Goal: Information Seeking & Learning: Learn about a topic

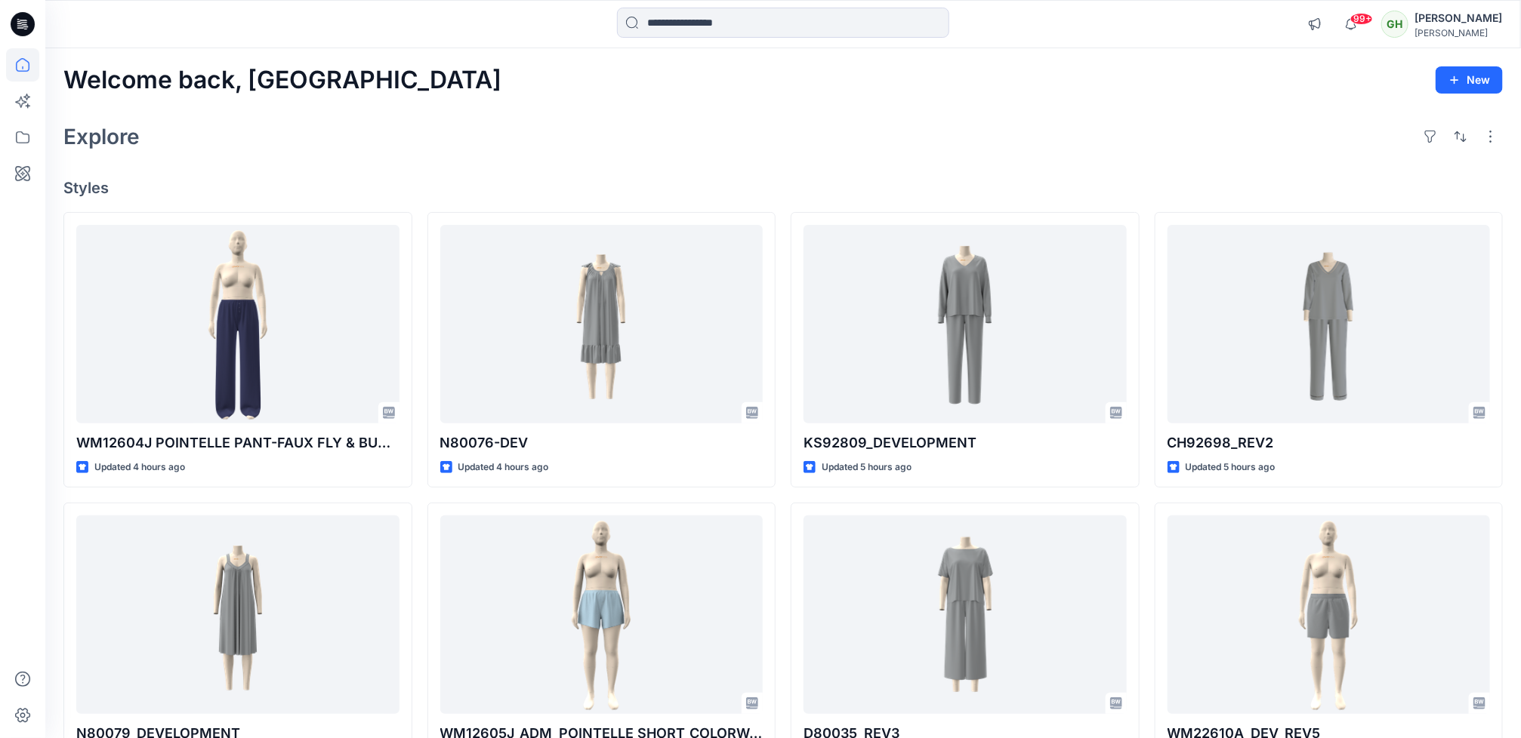
click at [20, 27] on icon at bounding box center [23, 24] width 24 height 24
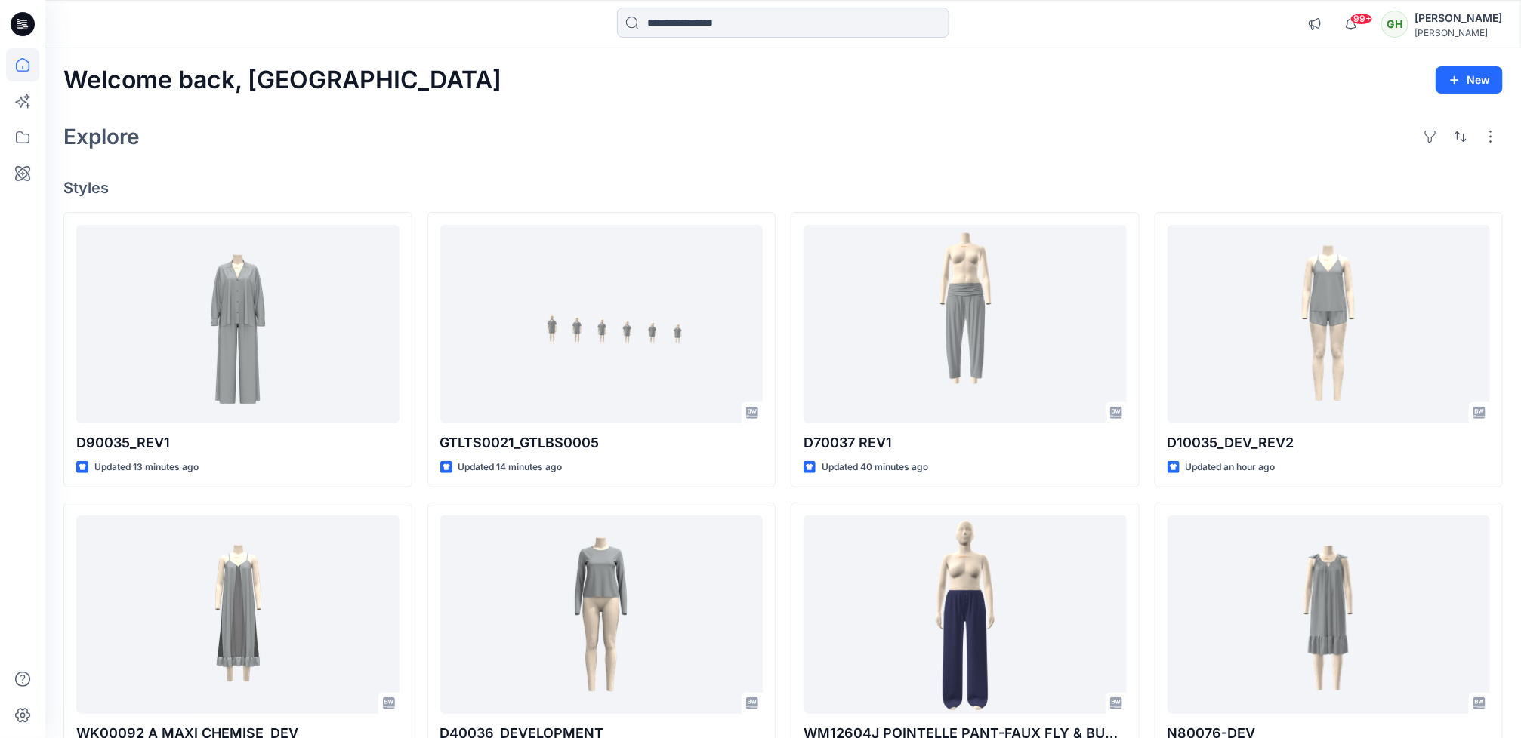
click at [682, 25] on input at bounding box center [783, 23] width 332 height 30
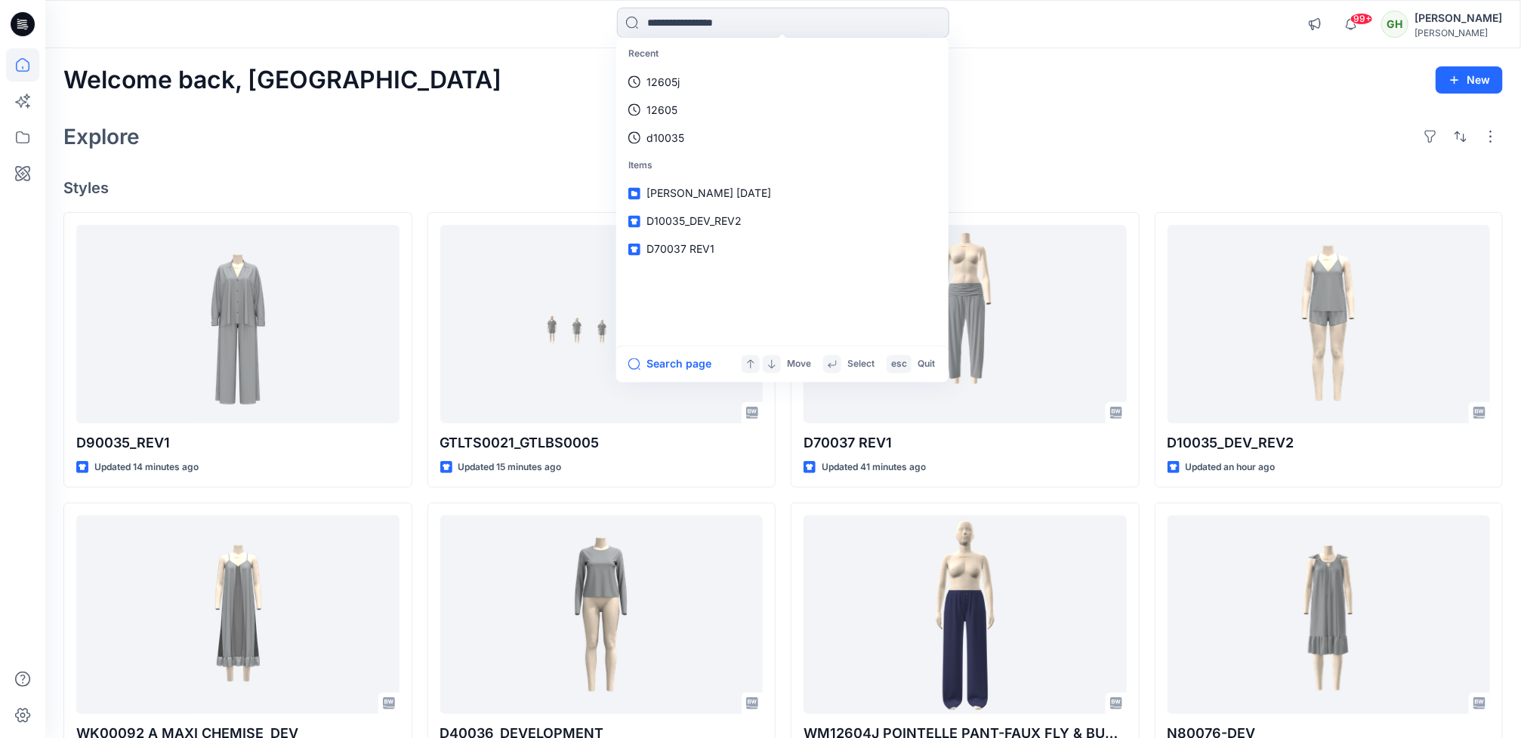
paste input "******"
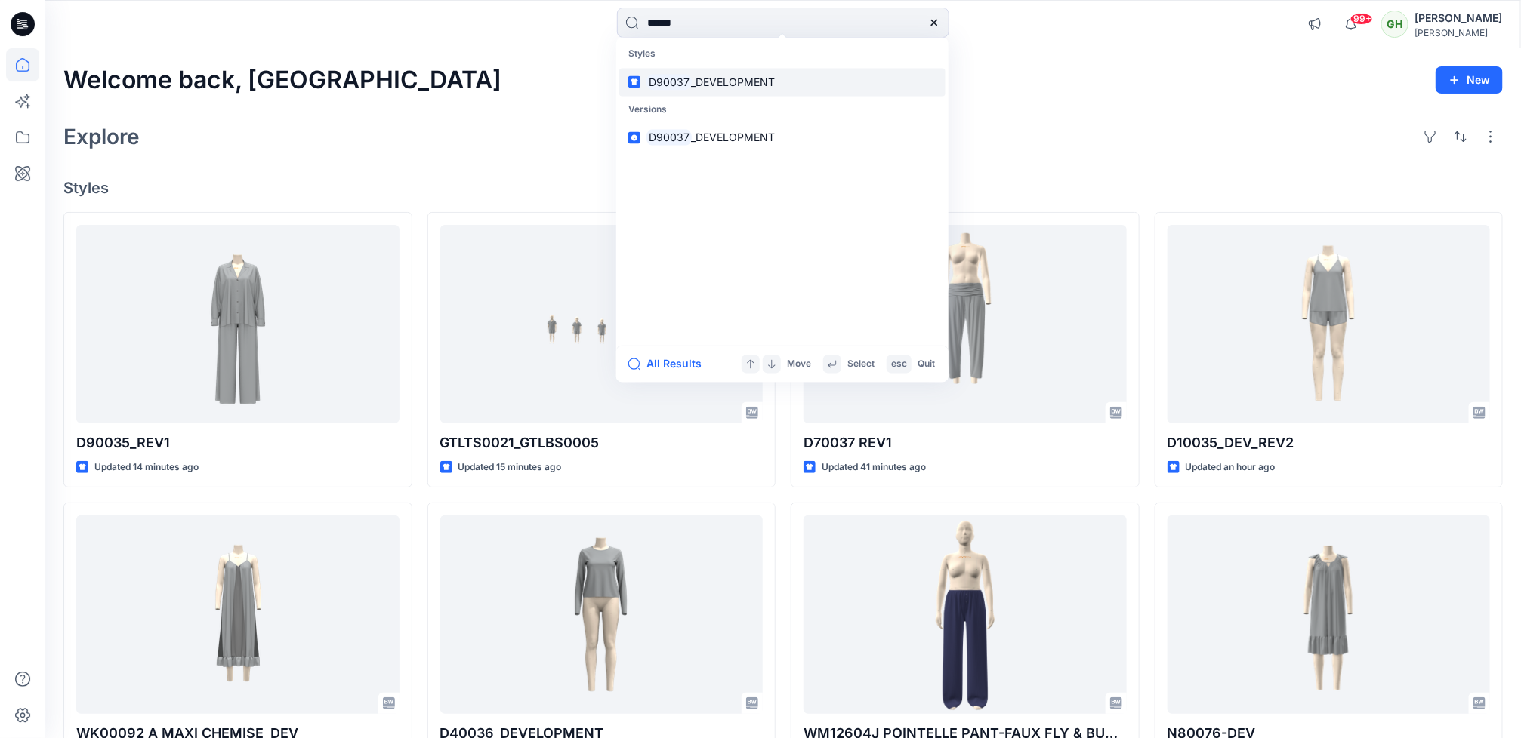
type input "******"
click at [720, 88] on p "D90037 _DEVELOPMENT" at bounding box center [710, 82] width 129 height 16
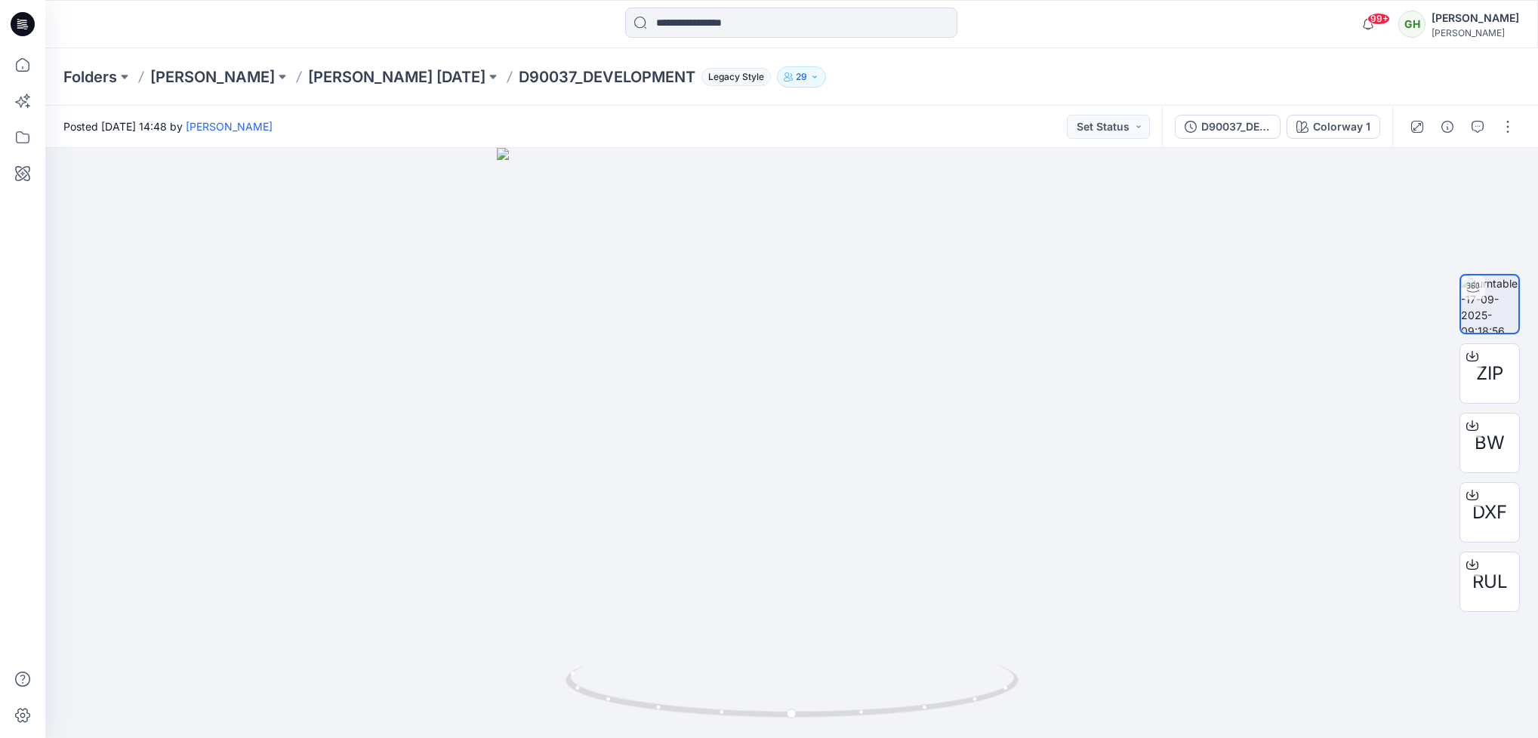
click at [17, 28] on icon at bounding box center [23, 24] width 24 height 24
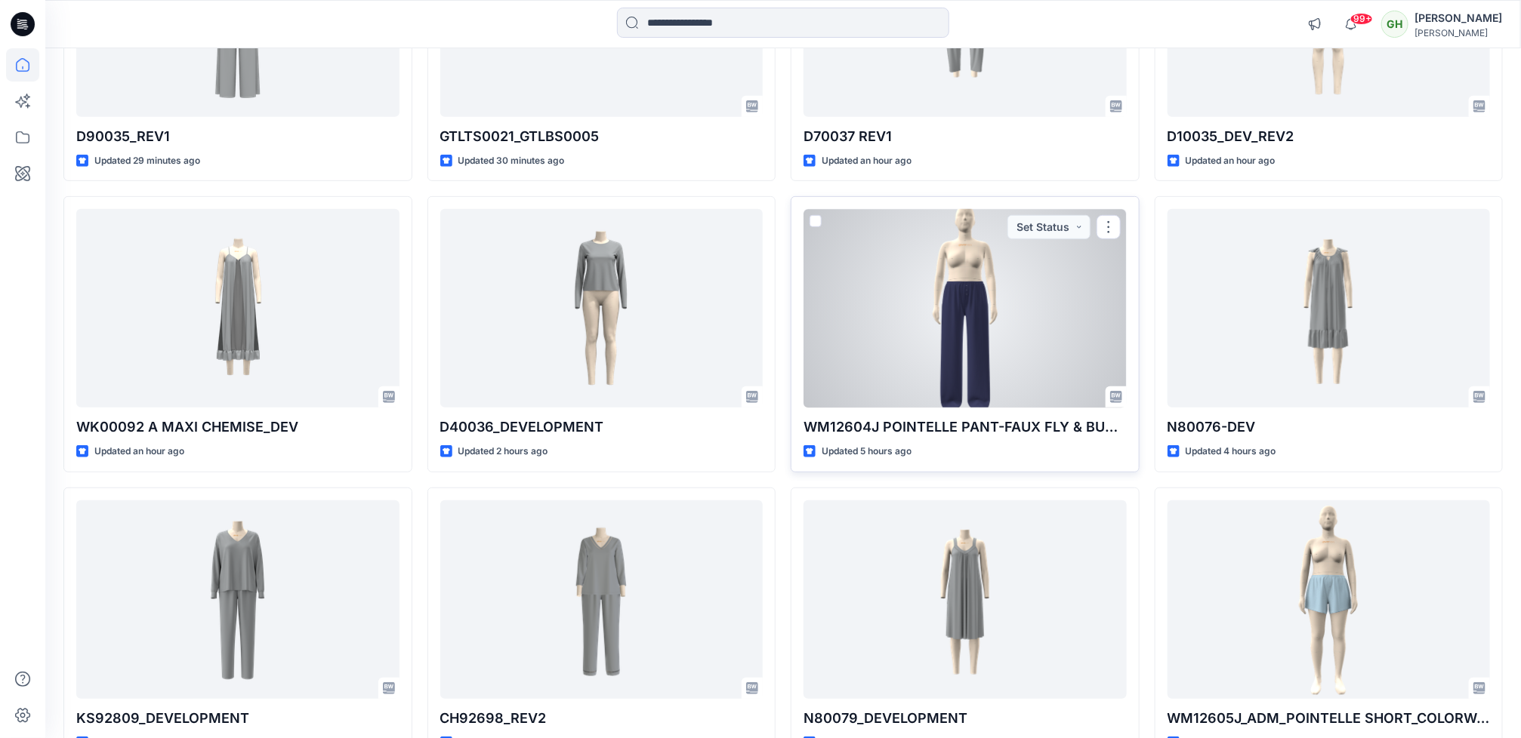
scroll to position [340, 0]
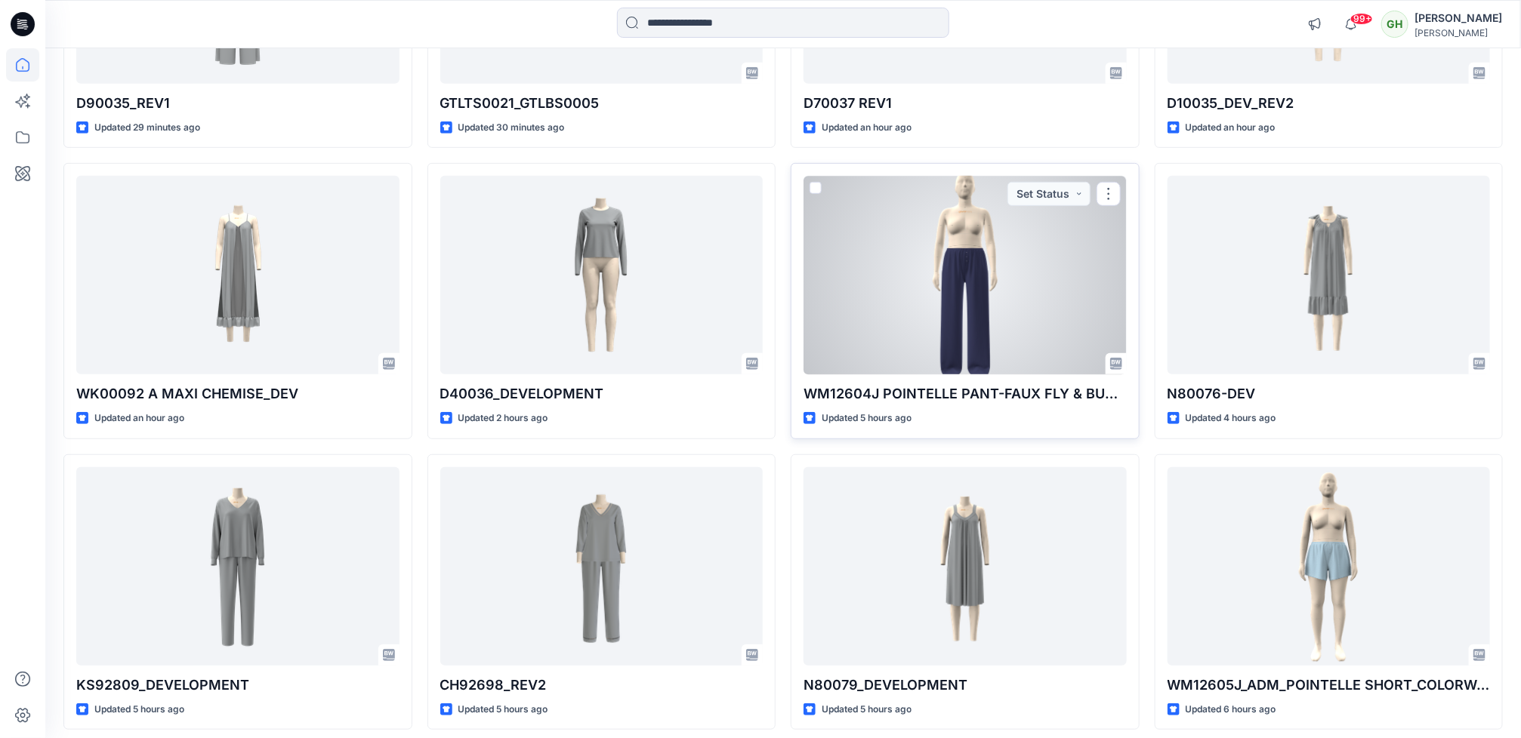
click at [920, 363] on div at bounding box center [964, 275] width 323 height 199
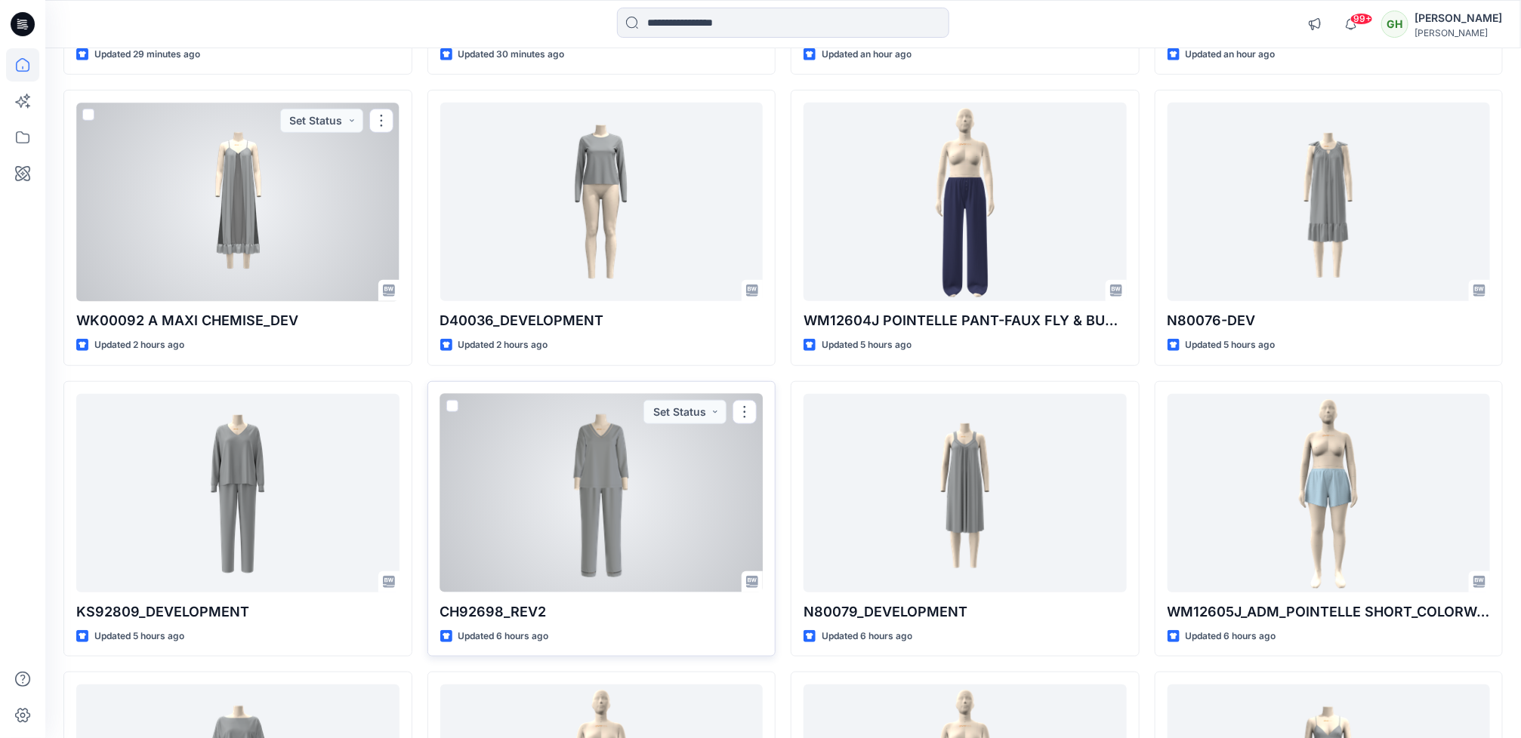
scroll to position [453, 0]
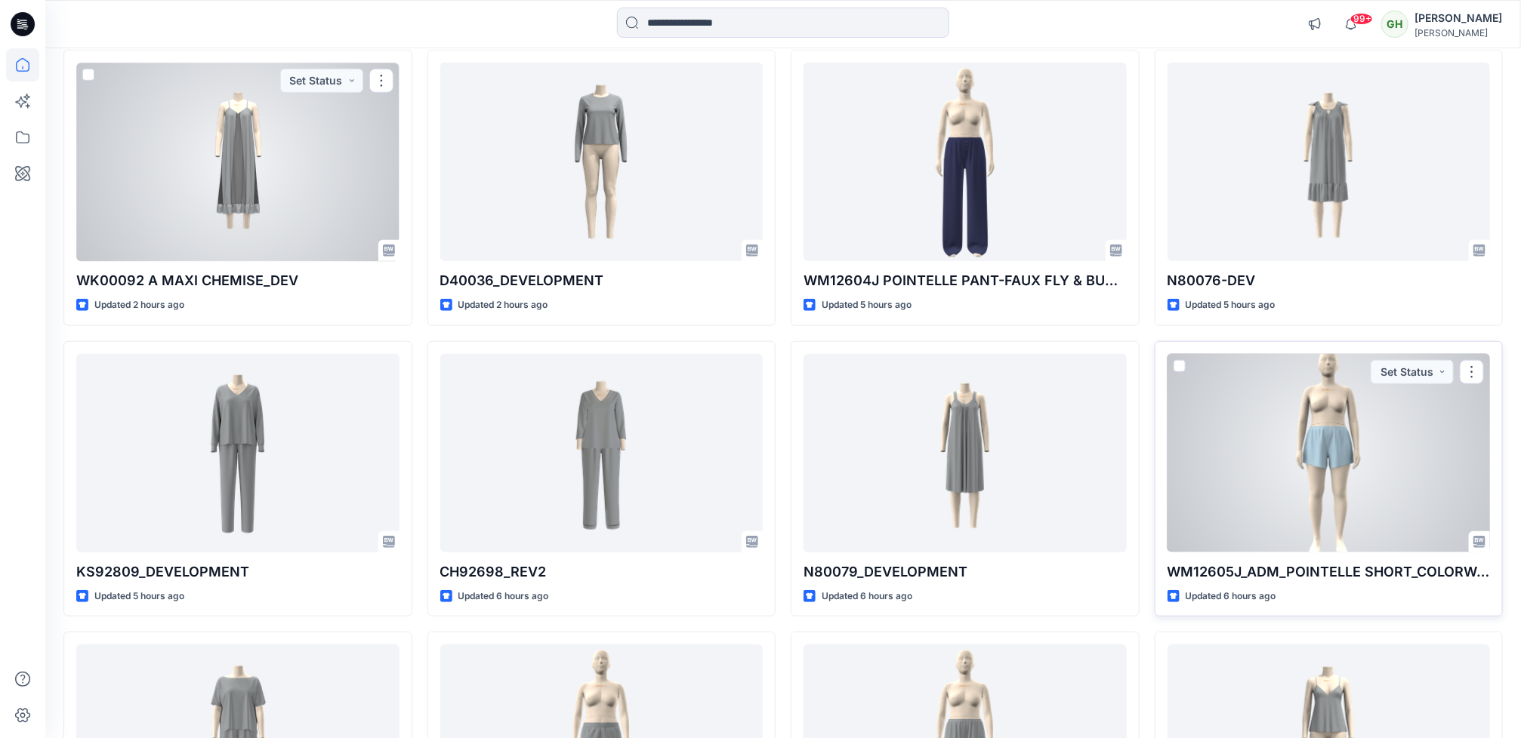
click at [1269, 480] on div at bounding box center [1328, 453] width 323 height 199
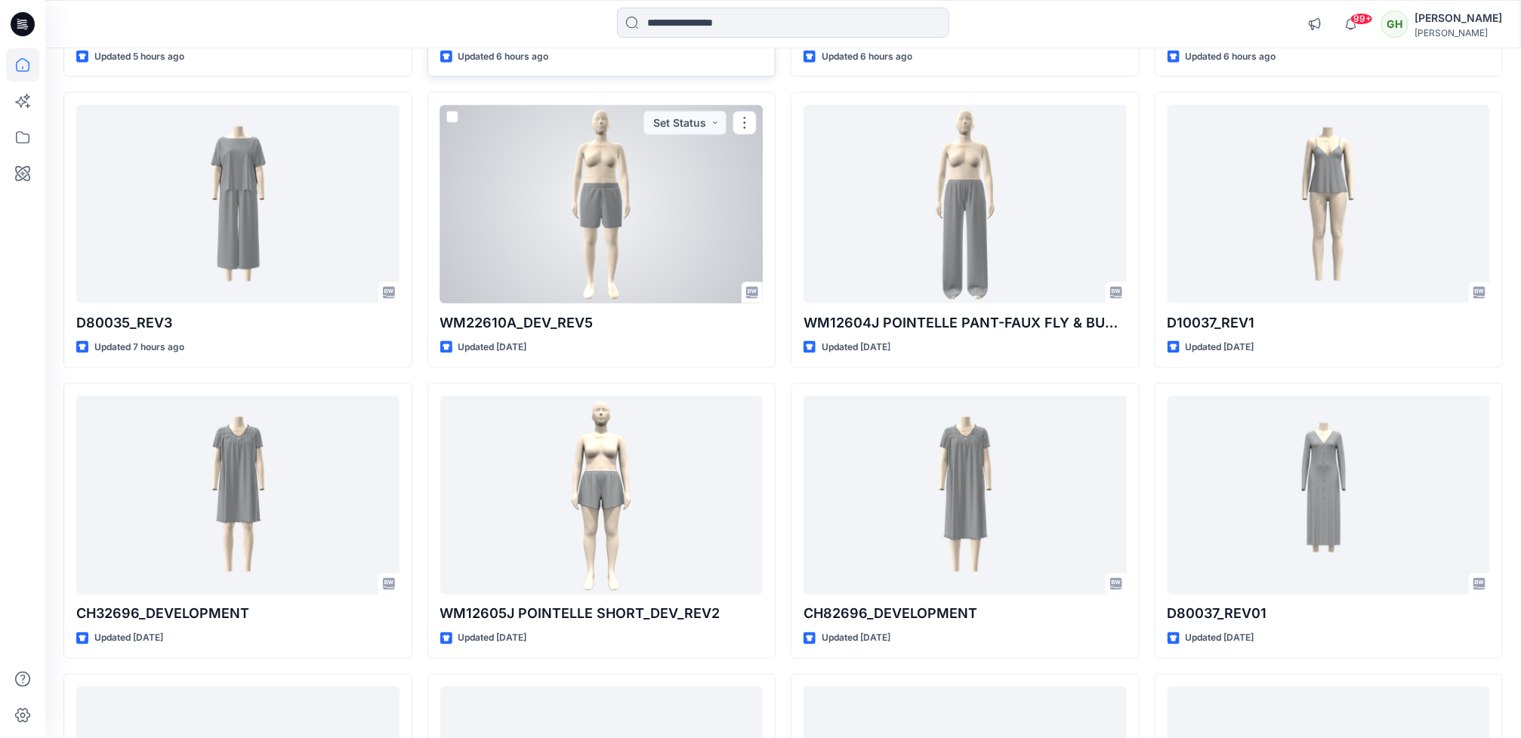
scroll to position [1019, 0]
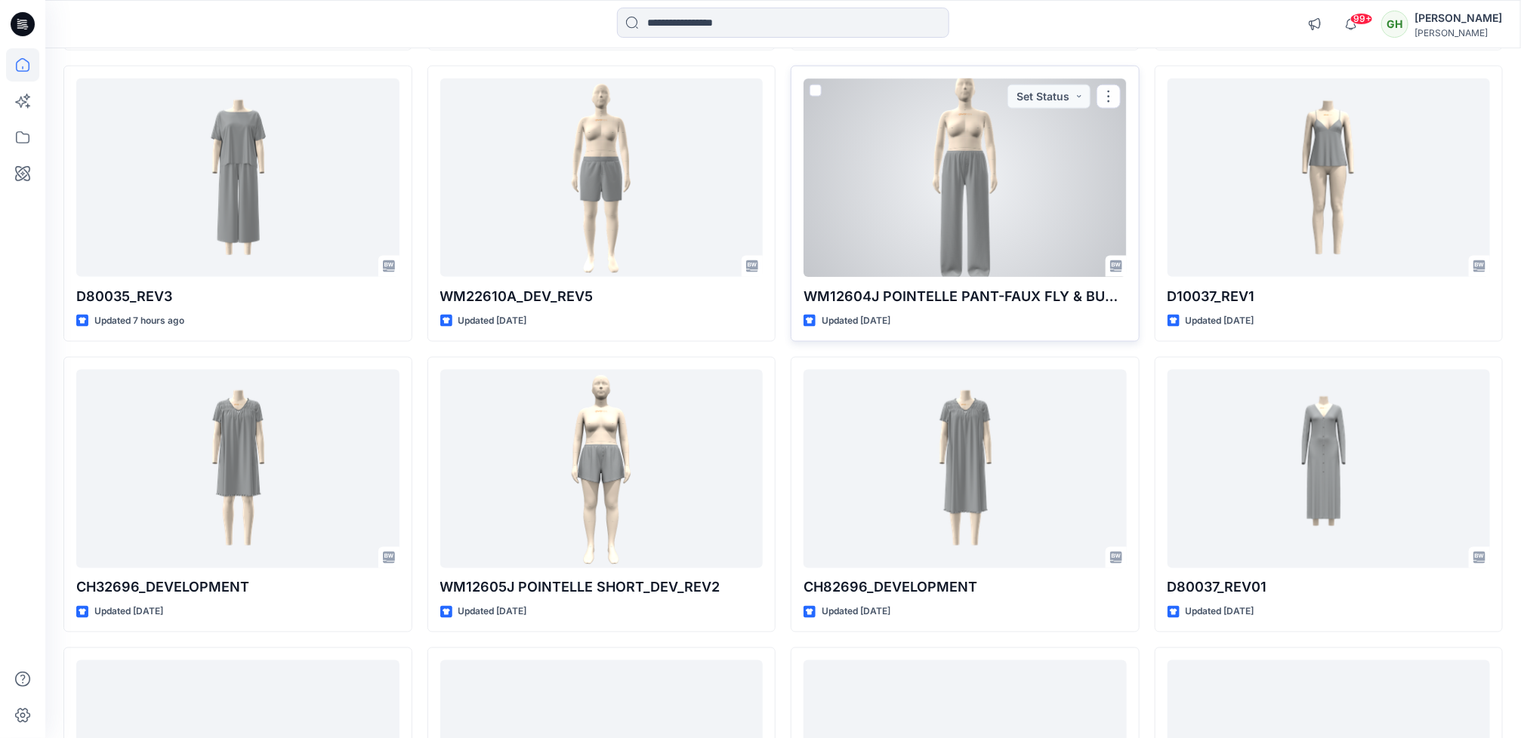
click at [871, 233] on div at bounding box center [964, 178] width 323 height 199
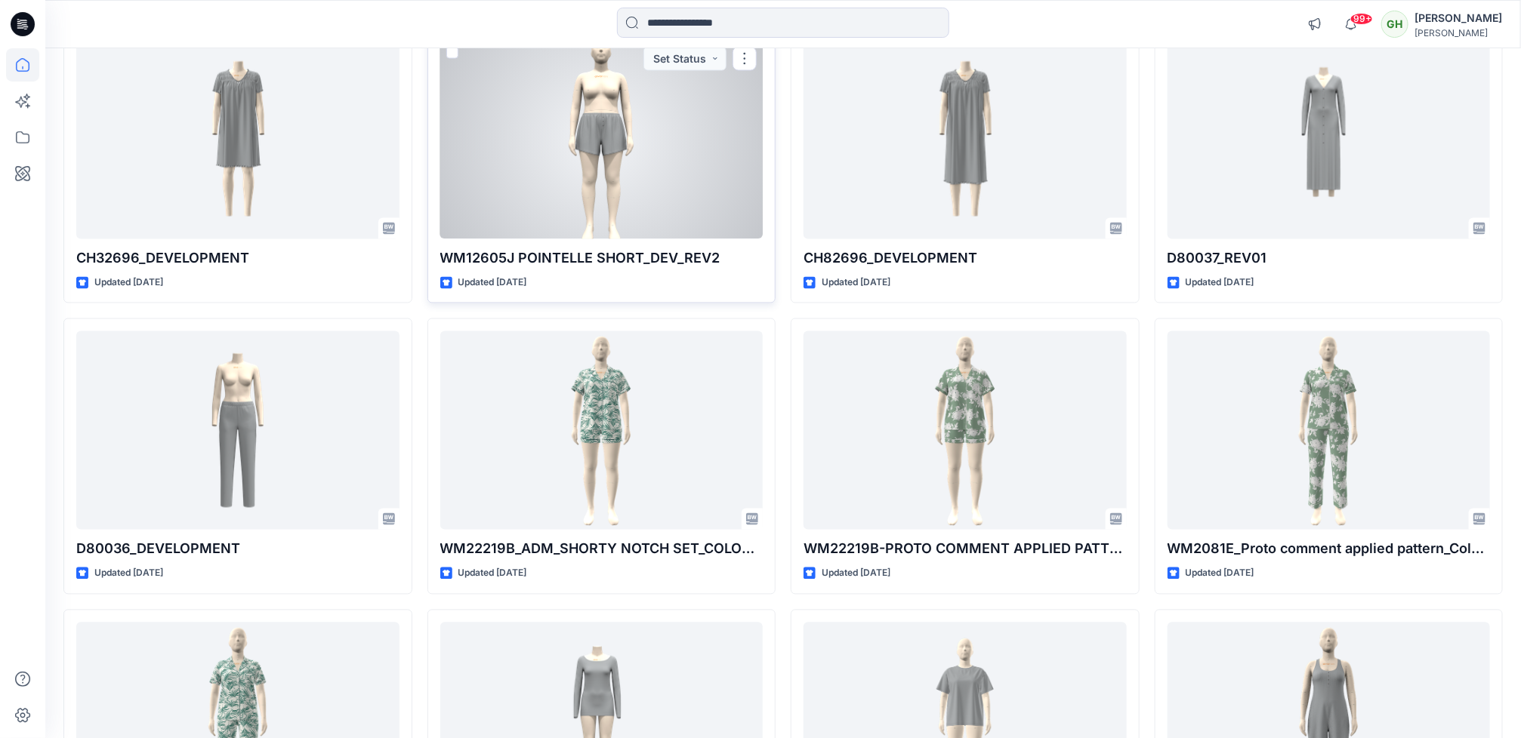
scroll to position [1359, 0]
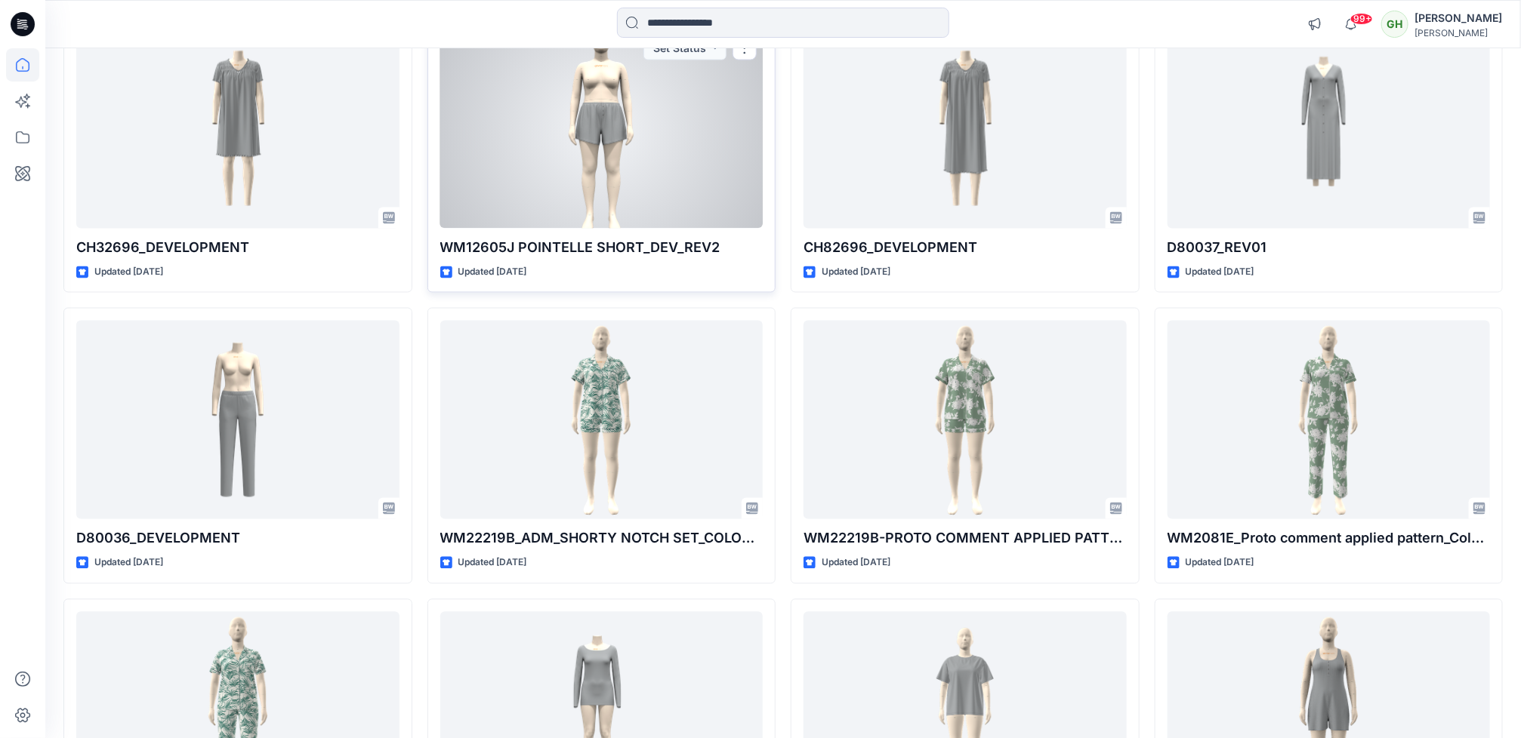
click at [513, 220] on div at bounding box center [601, 129] width 323 height 199
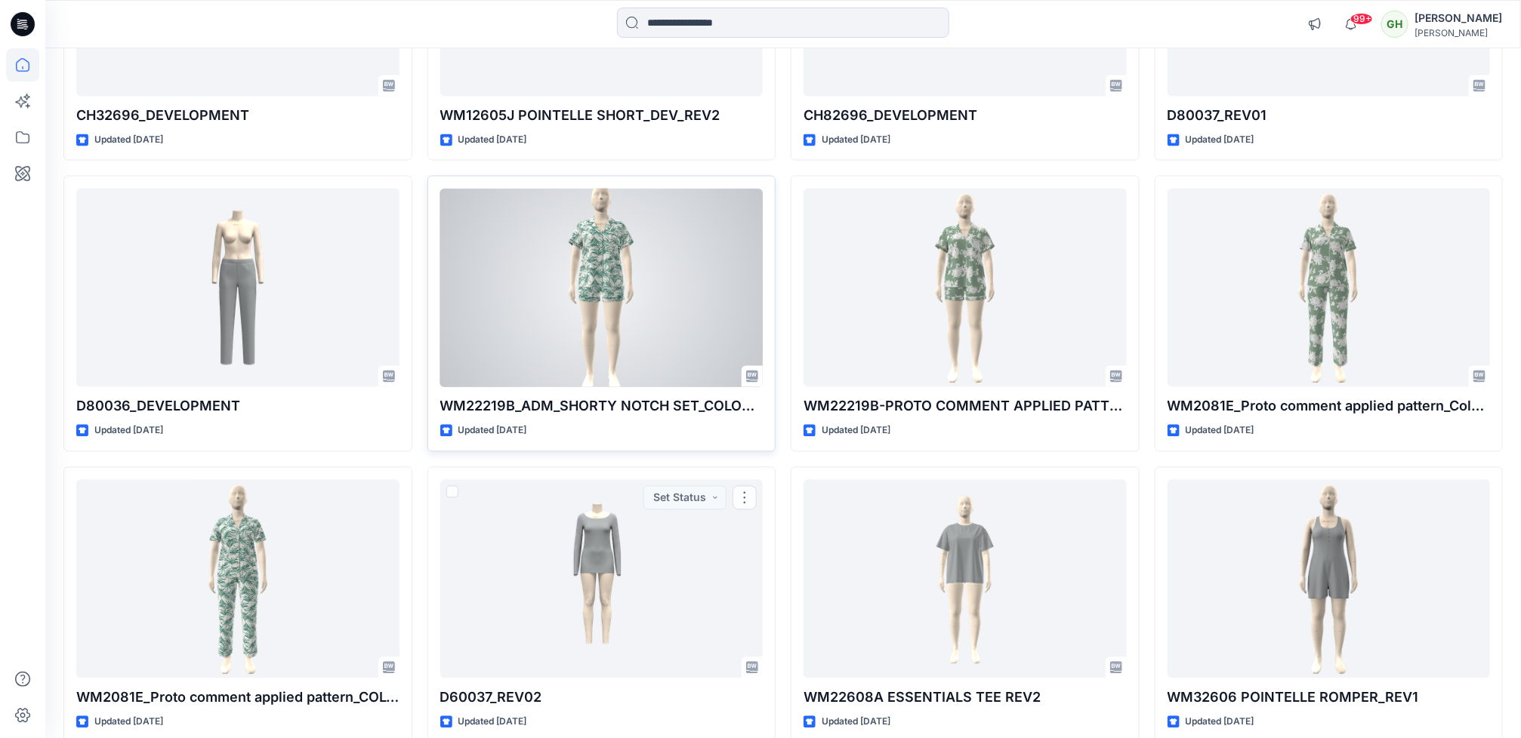
scroll to position [1472, 0]
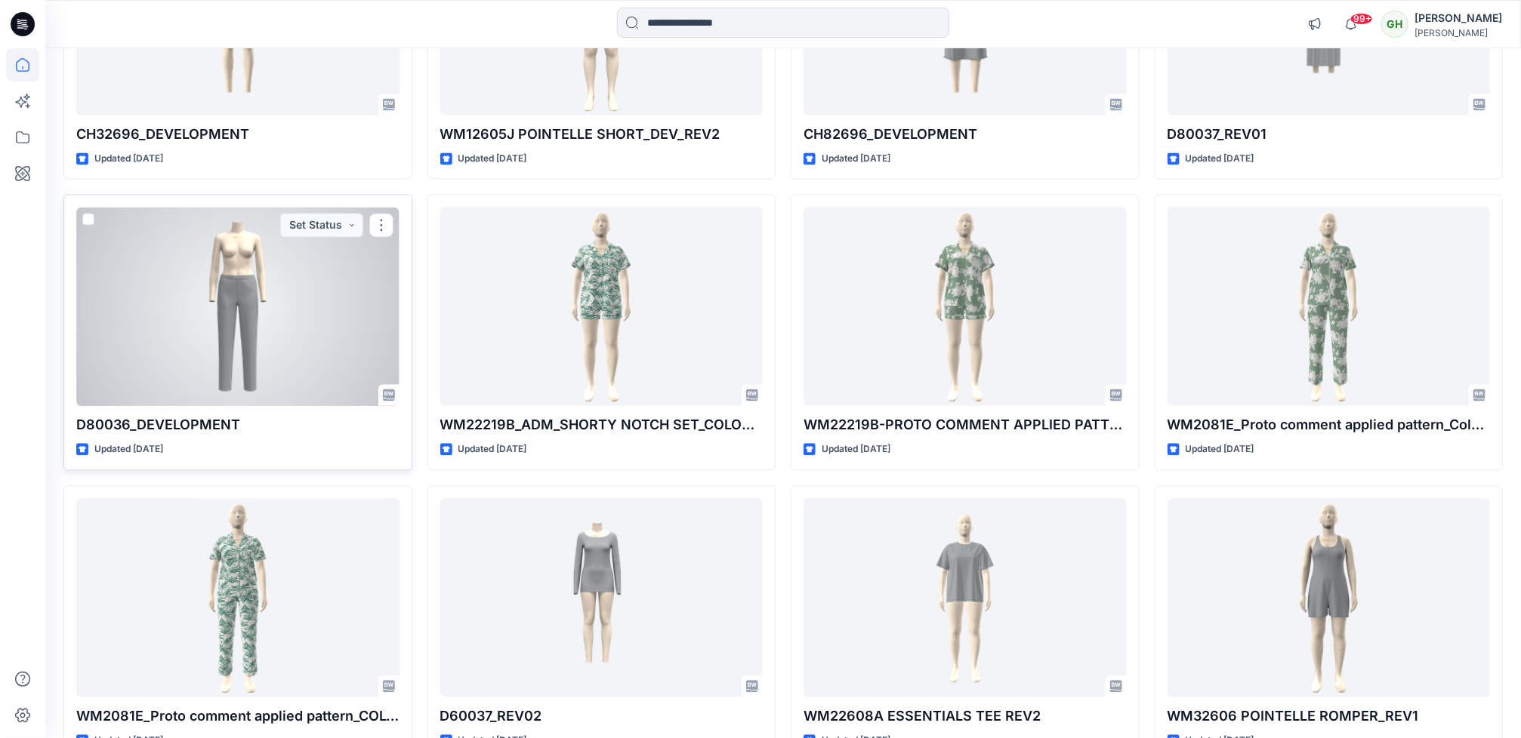
click at [316, 327] on div at bounding box center [237, 307] width 323 height 199
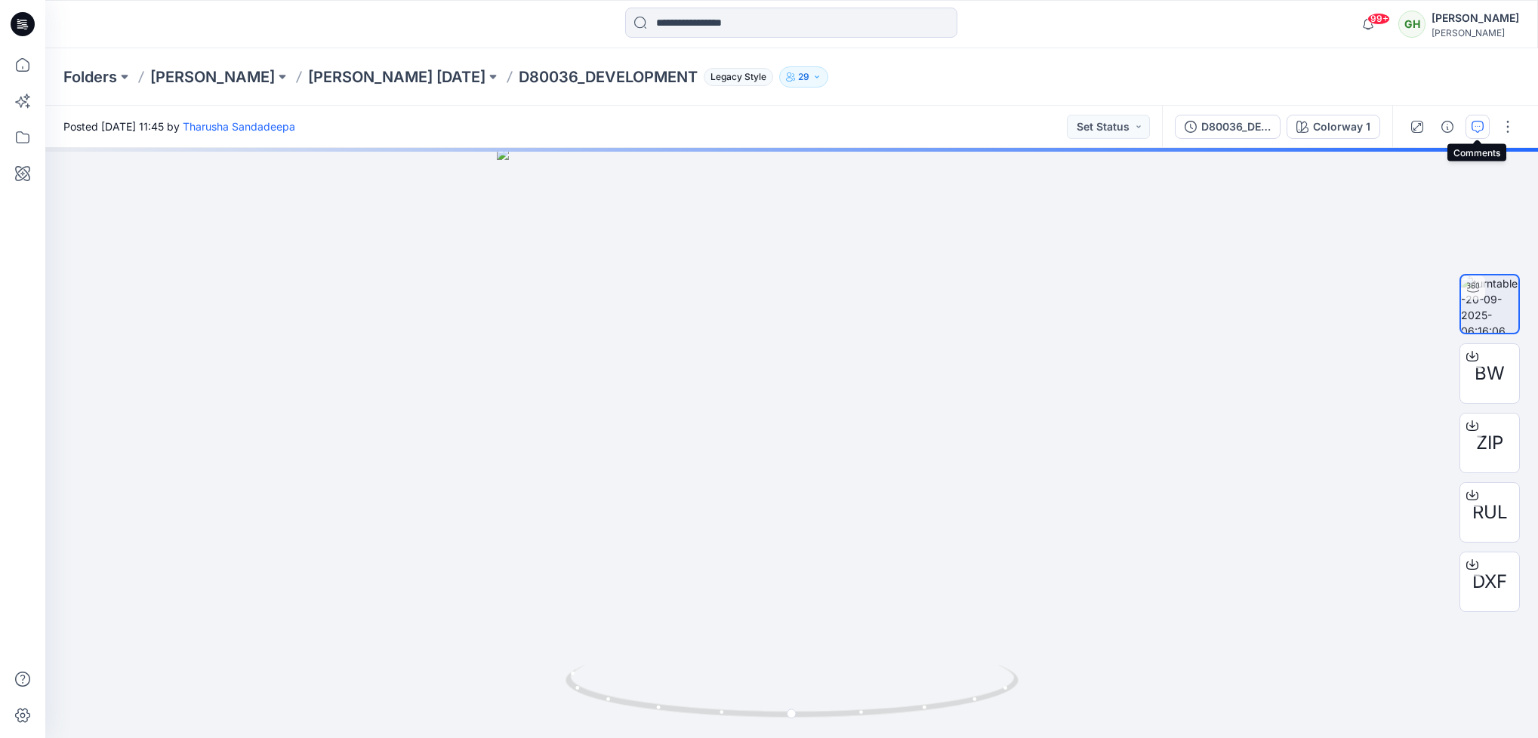
click at [1481, 132] on button "button" at bounding box center [1478, 127] width 24 height 24
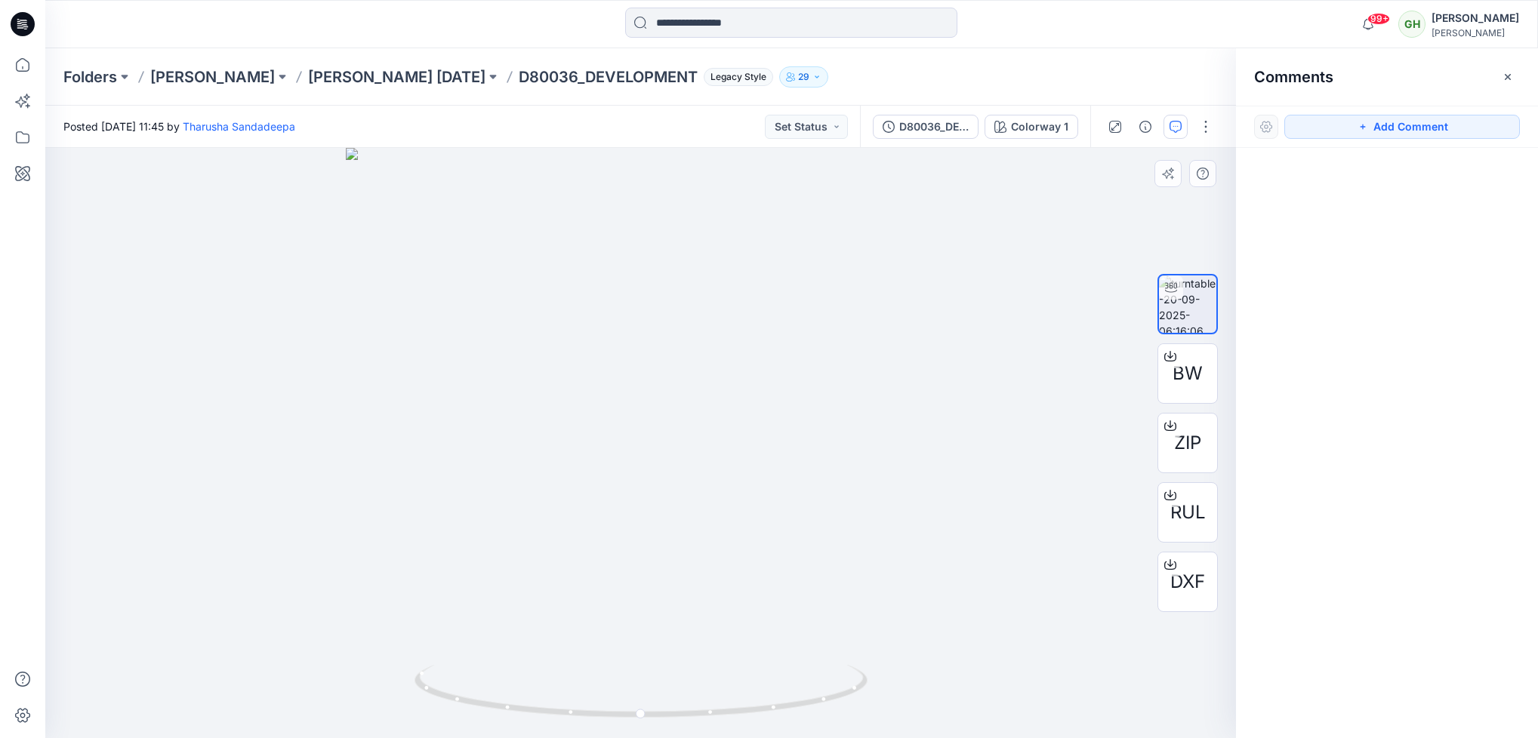
click at [881, 418] on div at bounding box center [640, 443] width 1191 height 590
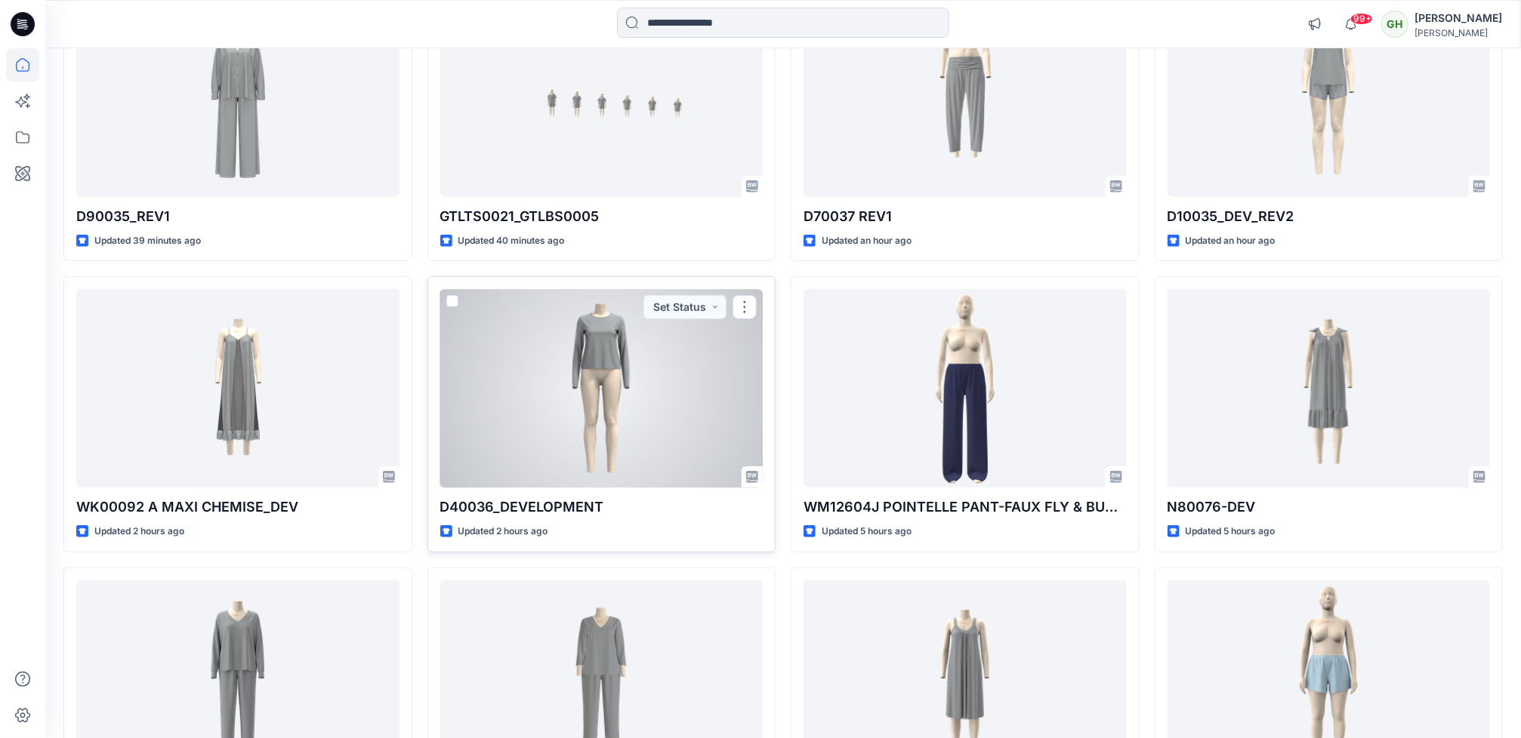
scroll to position [113, 0]
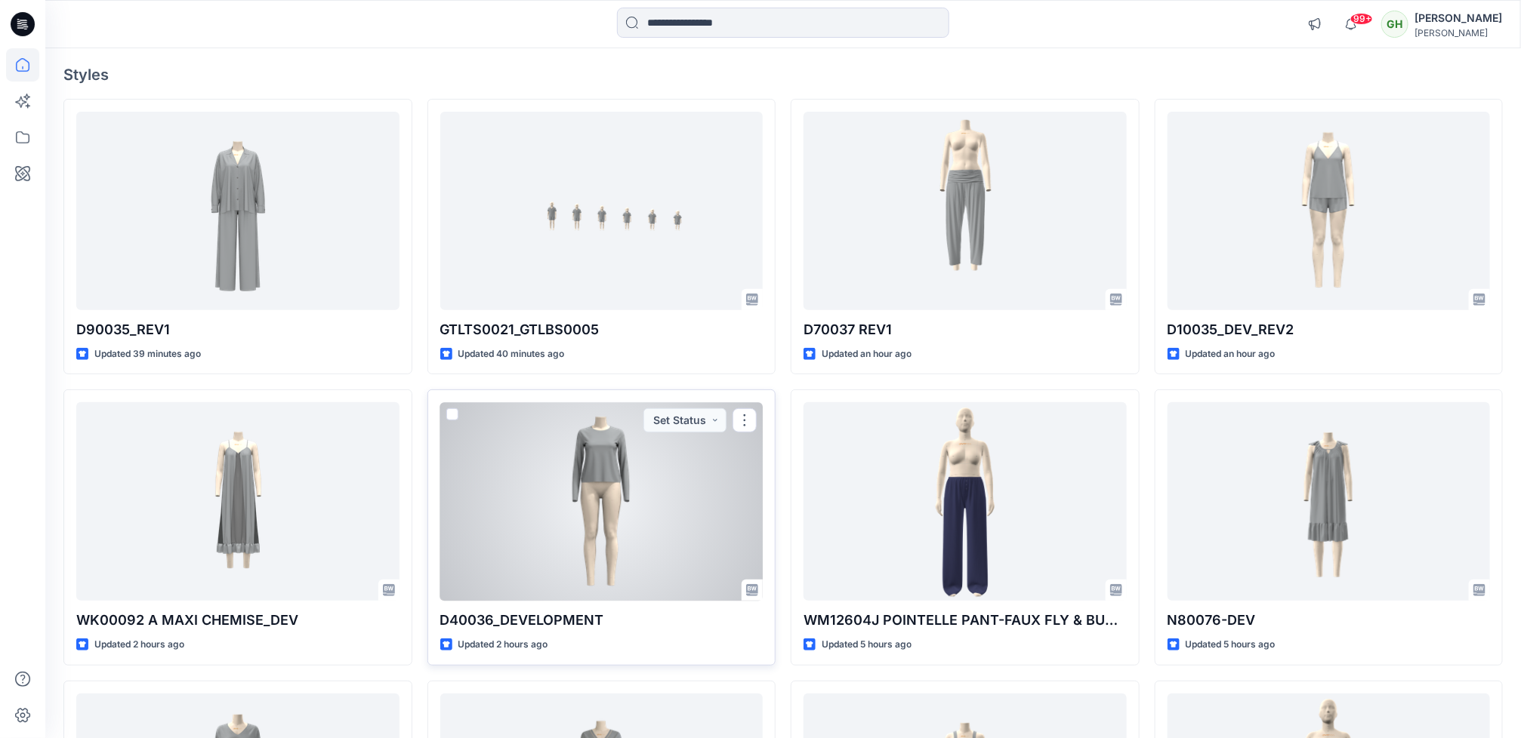
click at [644, 556] on div at bounding box center [601, 501] width 323 height 199
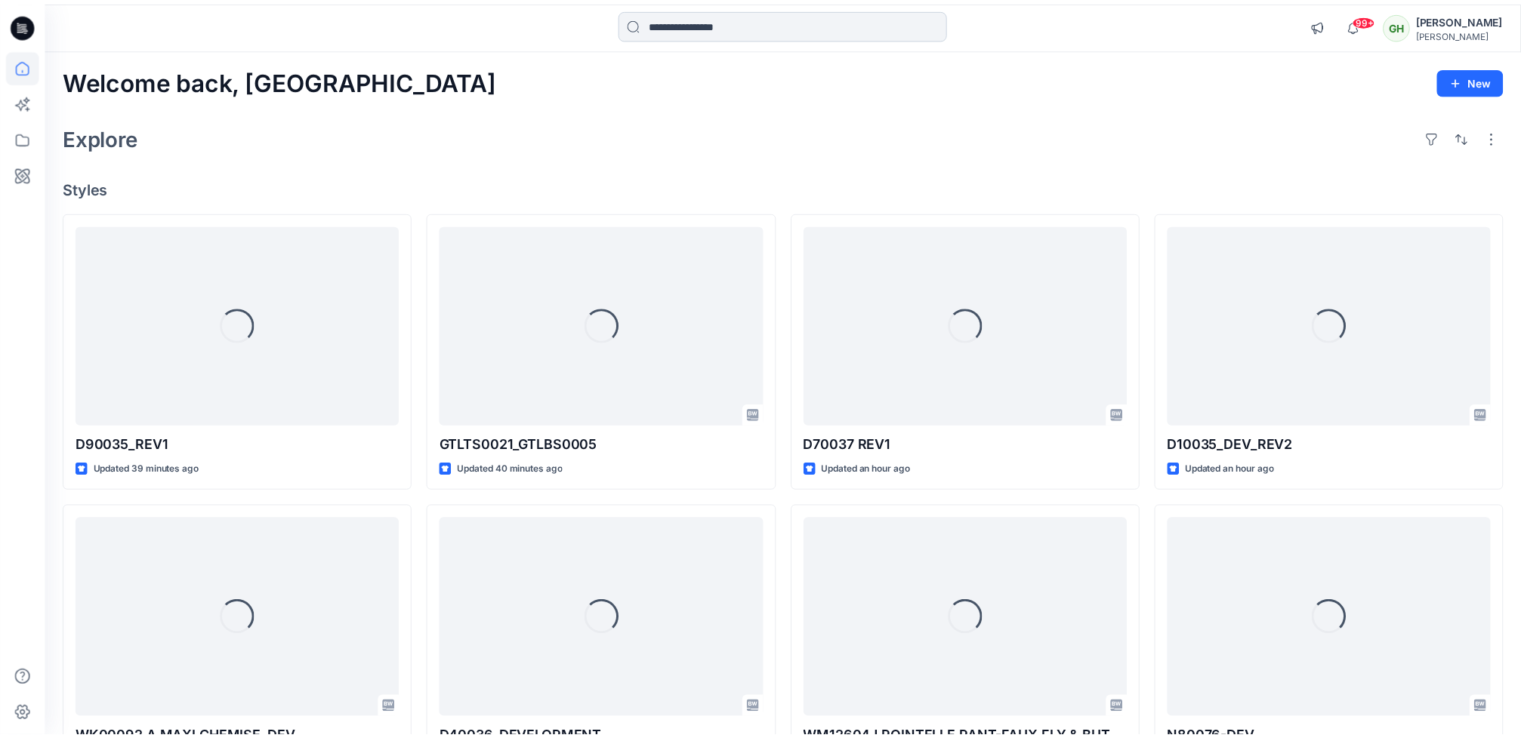
scroll to position [113, 0]
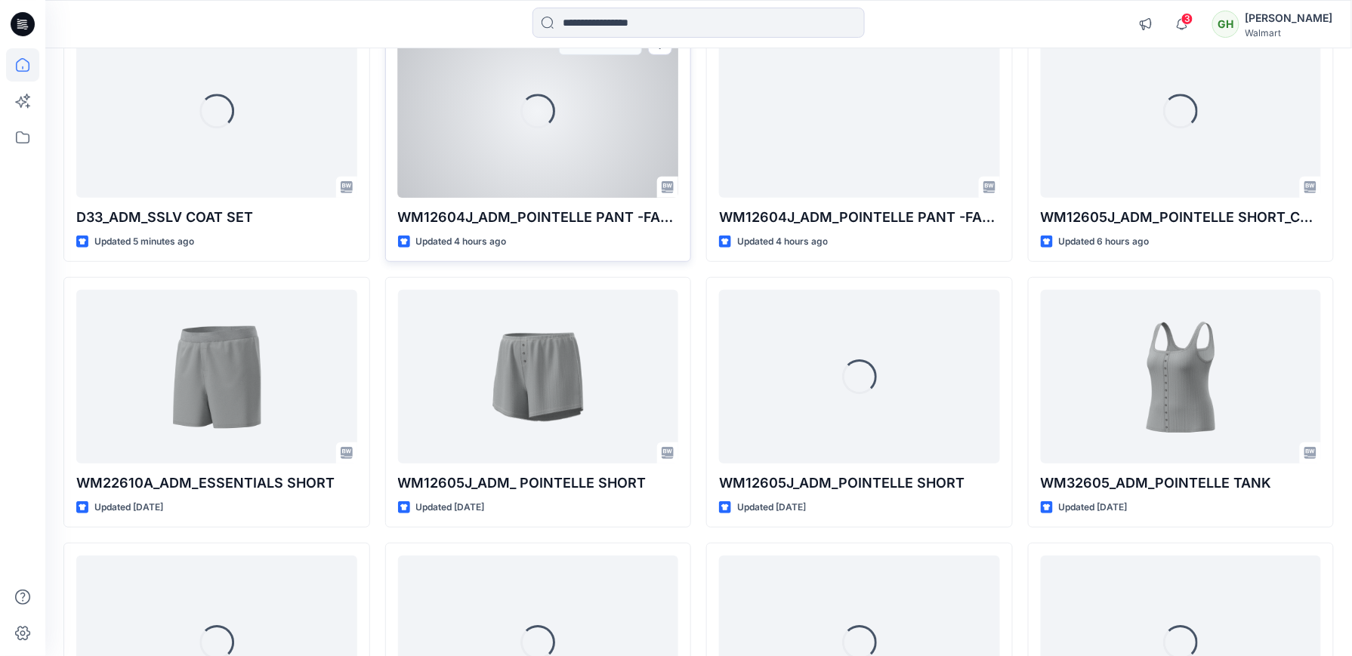
scroll to position [201, 0]
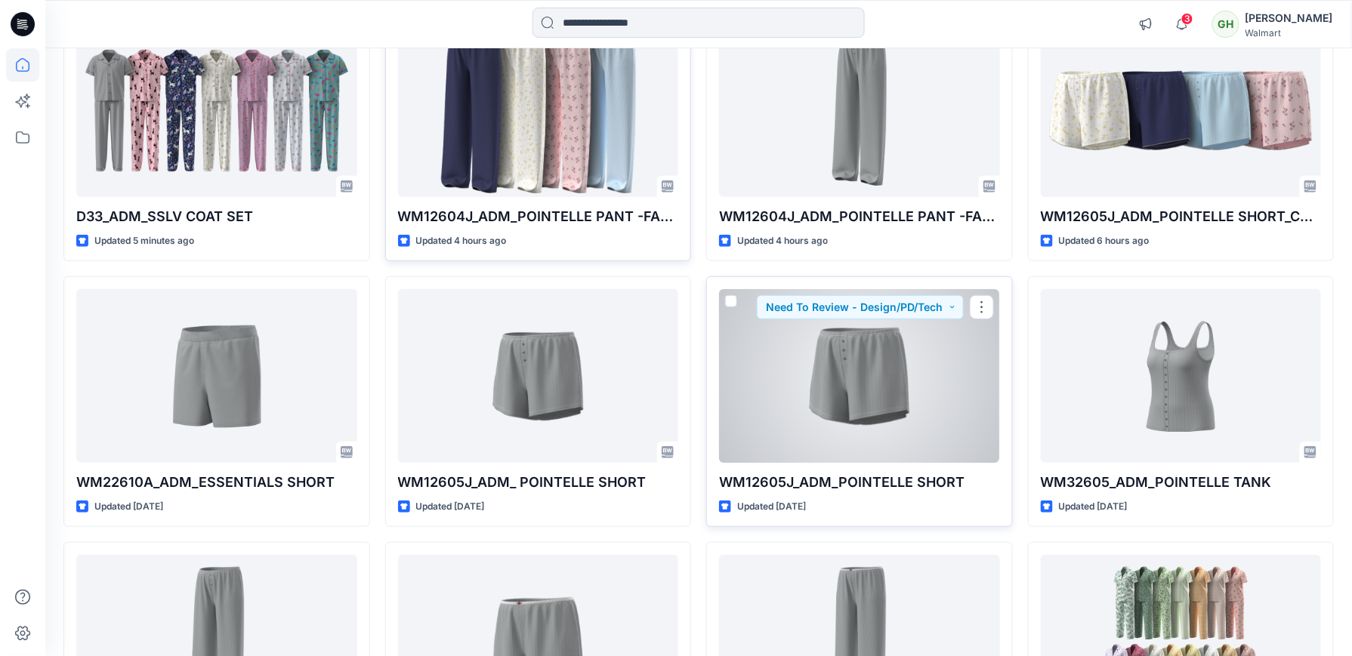
click at [822, 376] on div at bounding box center [859, 375] width 281 height 173
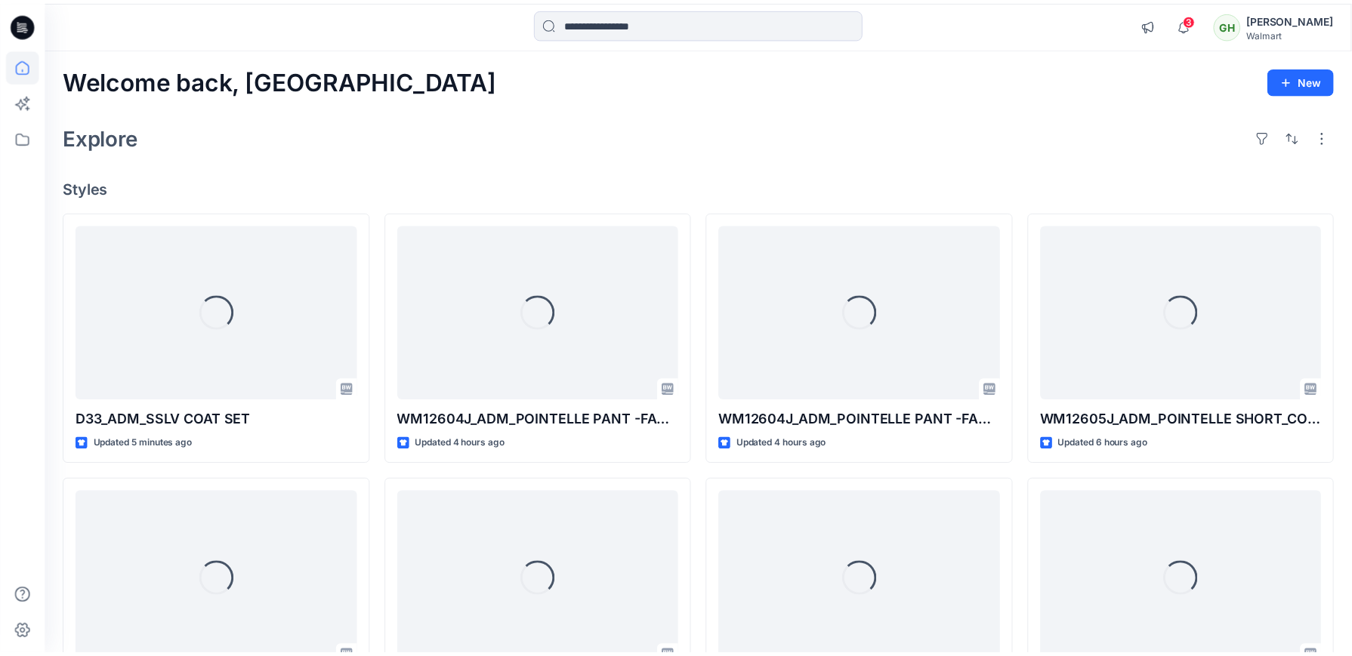
scroll to position [201, 0]
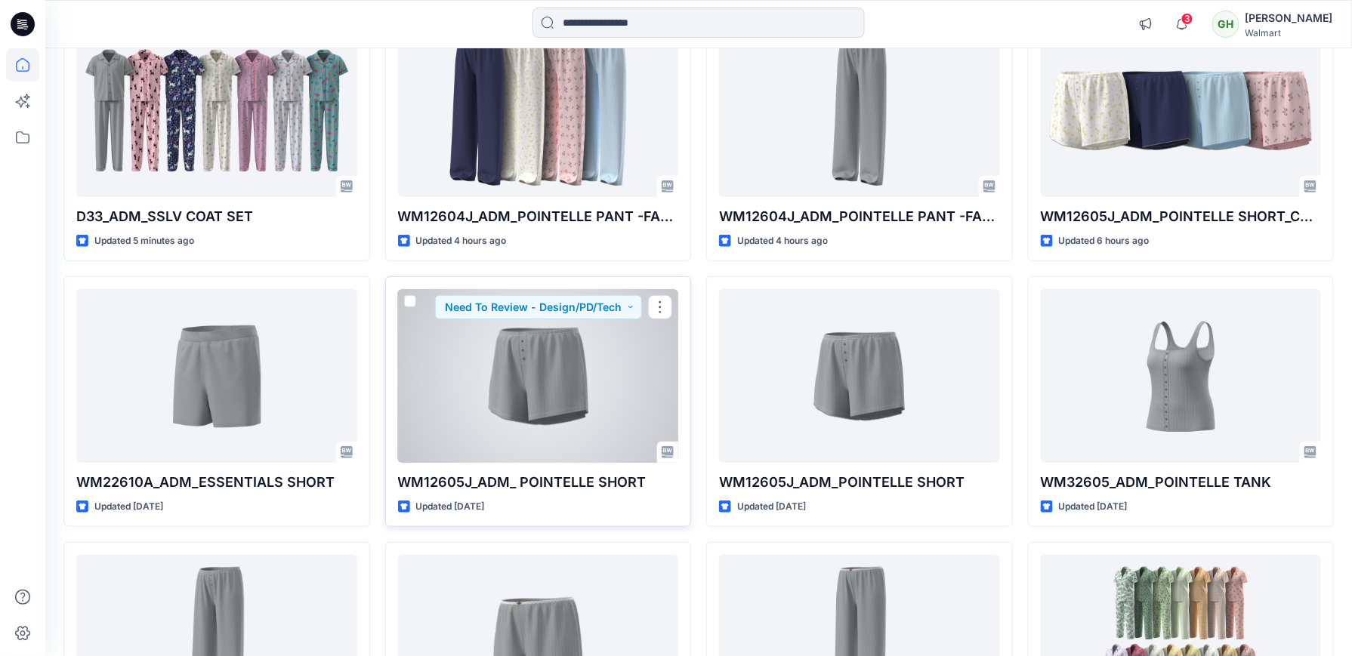
click at [556, 361] on div at bounding box center [538, 375] width 281 height 173
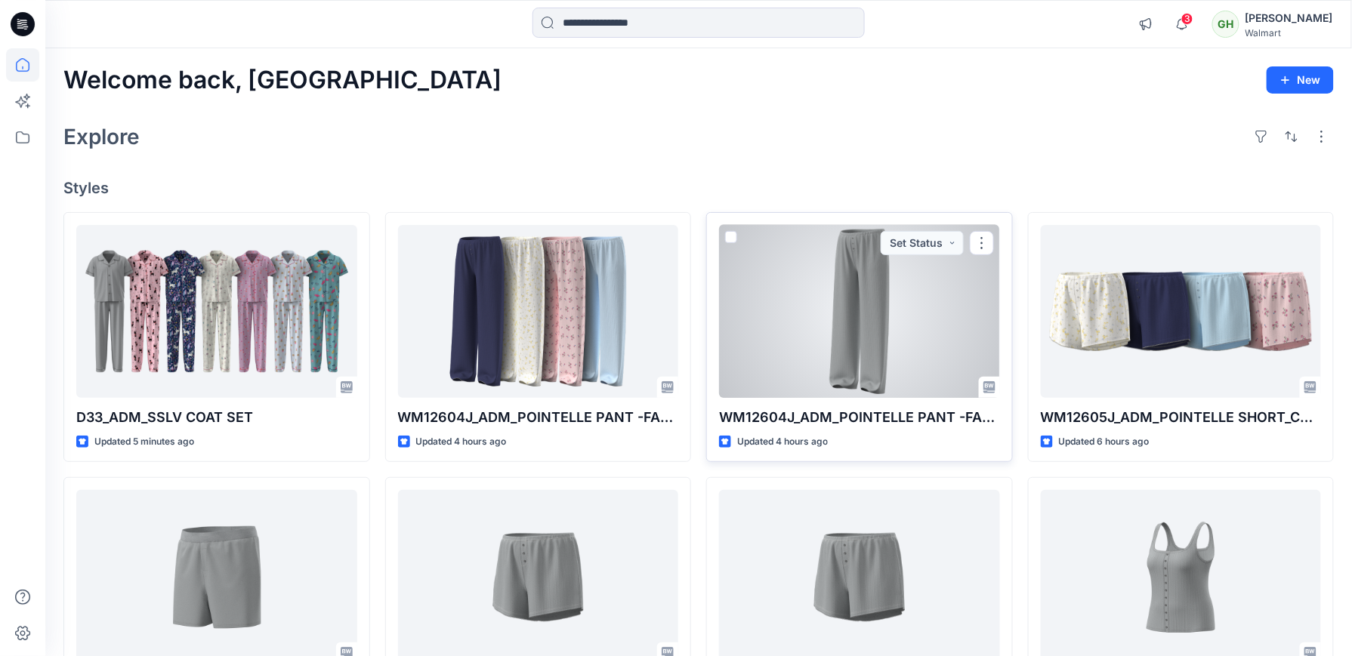
click at [790, 367] on div at bounding box center [859, 311] width 281 height 173
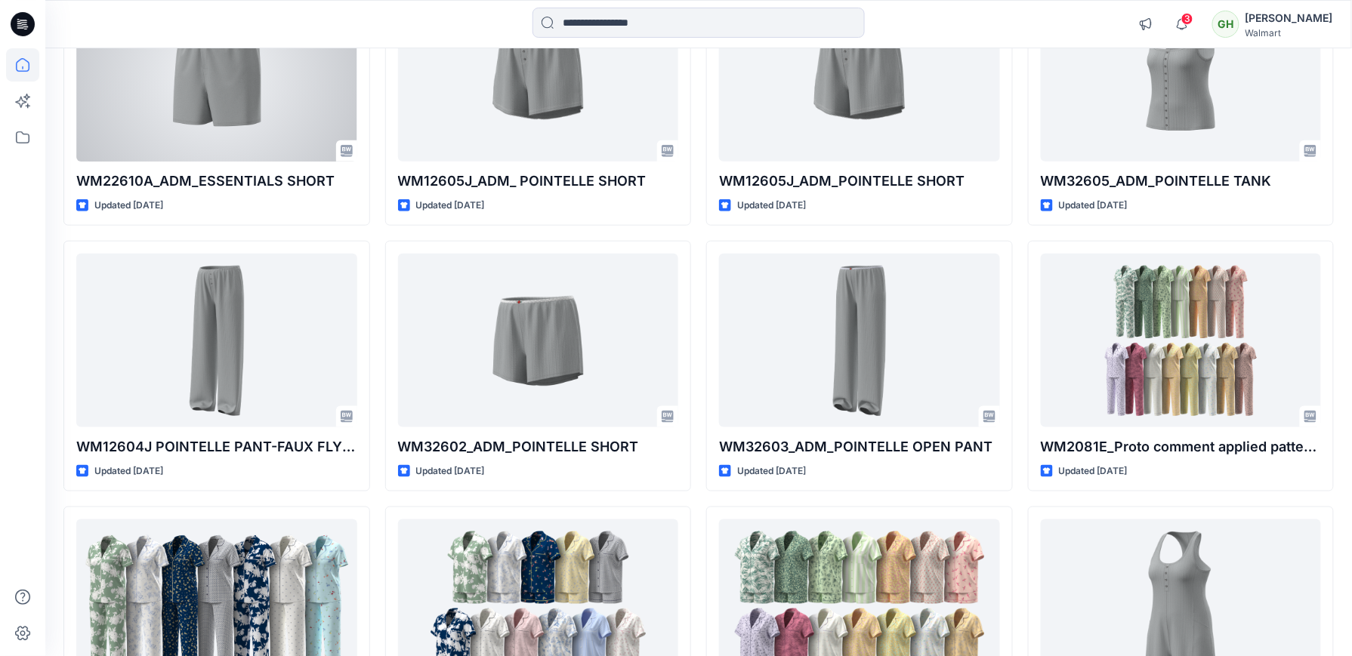
scroll to position [512, 0]
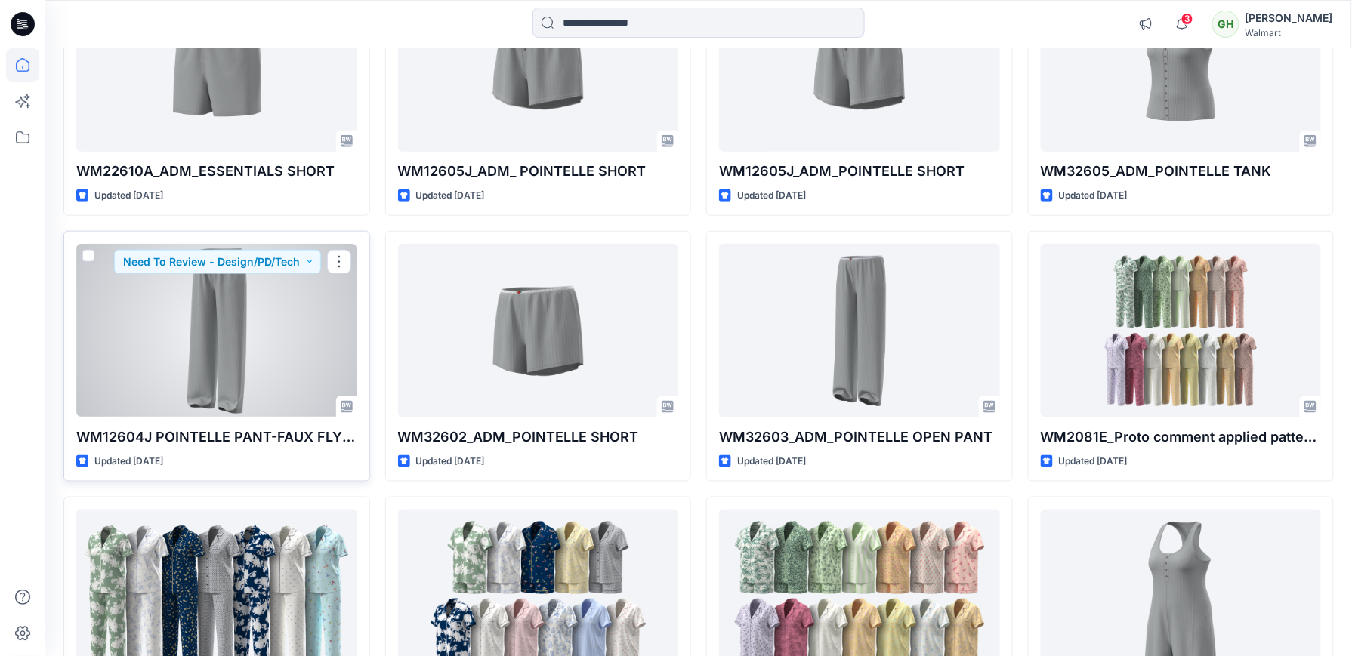
click at [290, 347] on div at bounding box center [216, 330] width 281 height 173
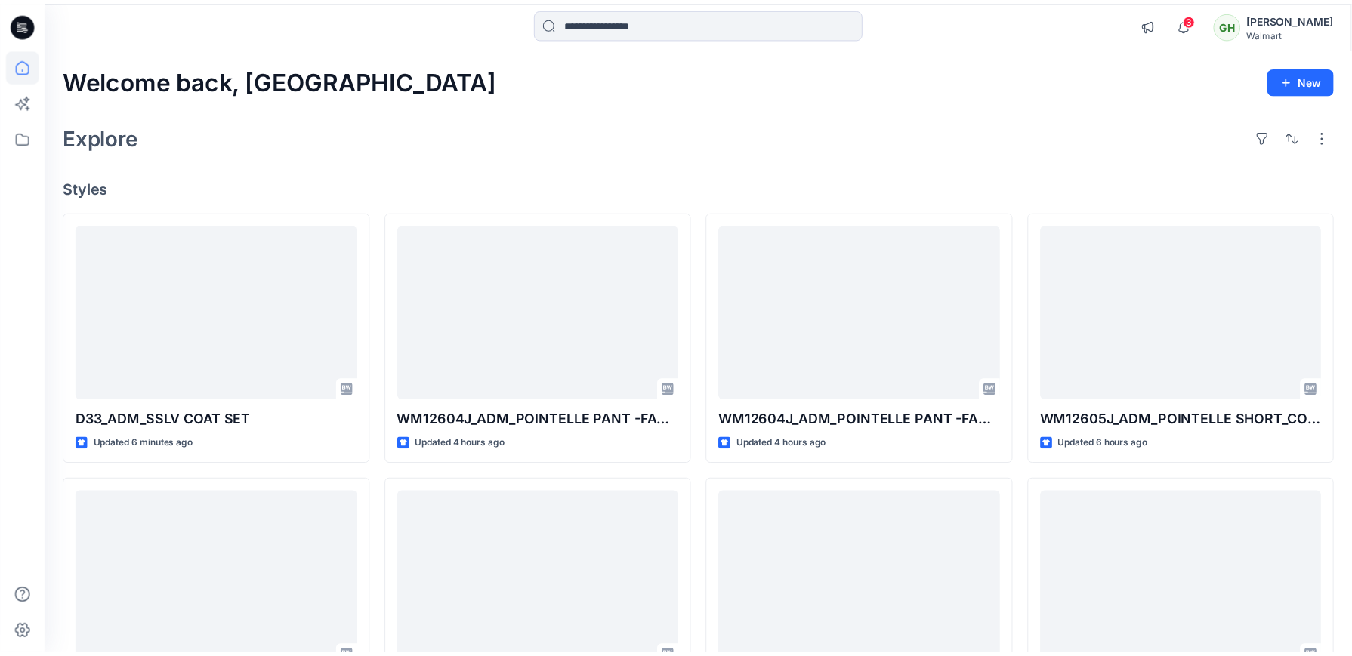
scroll to position [512, 0]
